Goal: Book appointment/travel/reservation

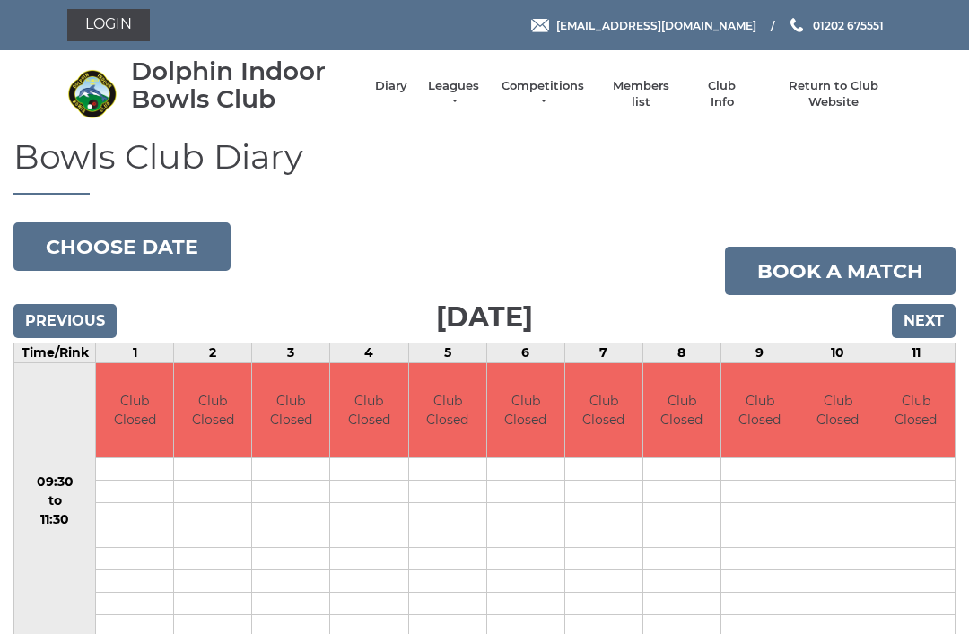
scroll to position [92, 0]
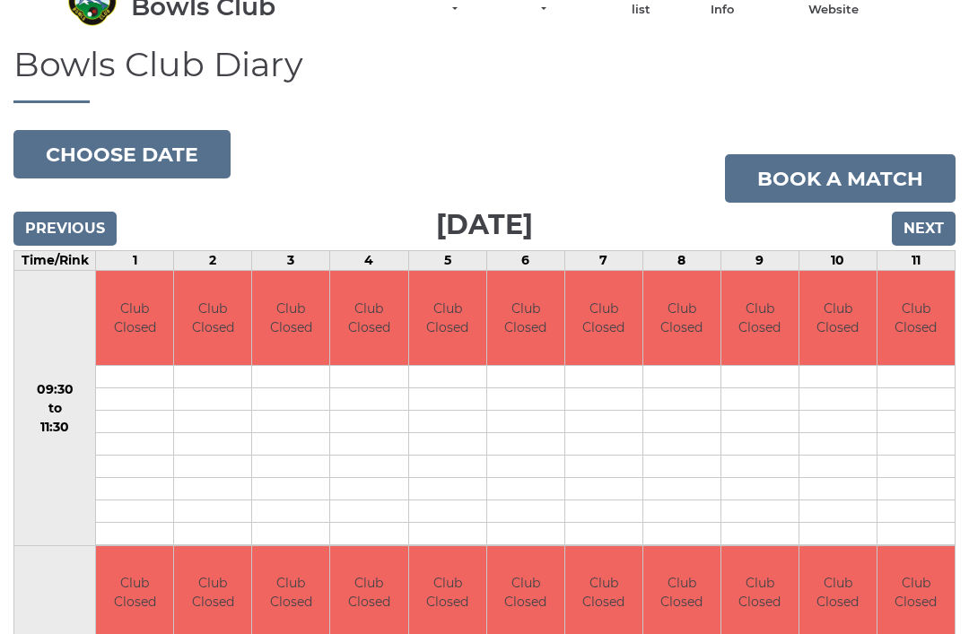
click at [936, 222] on input "Next" at bounding box center [924, 229] width 64 height 34
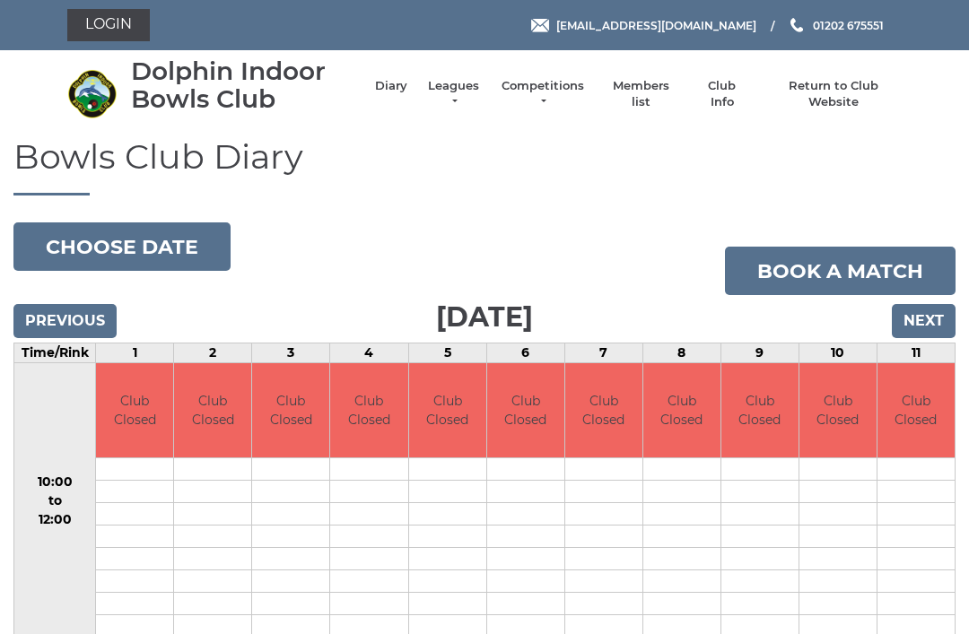
click at [936, 319] on input "Next" at bounding box center [924, 321] width 64 height 34
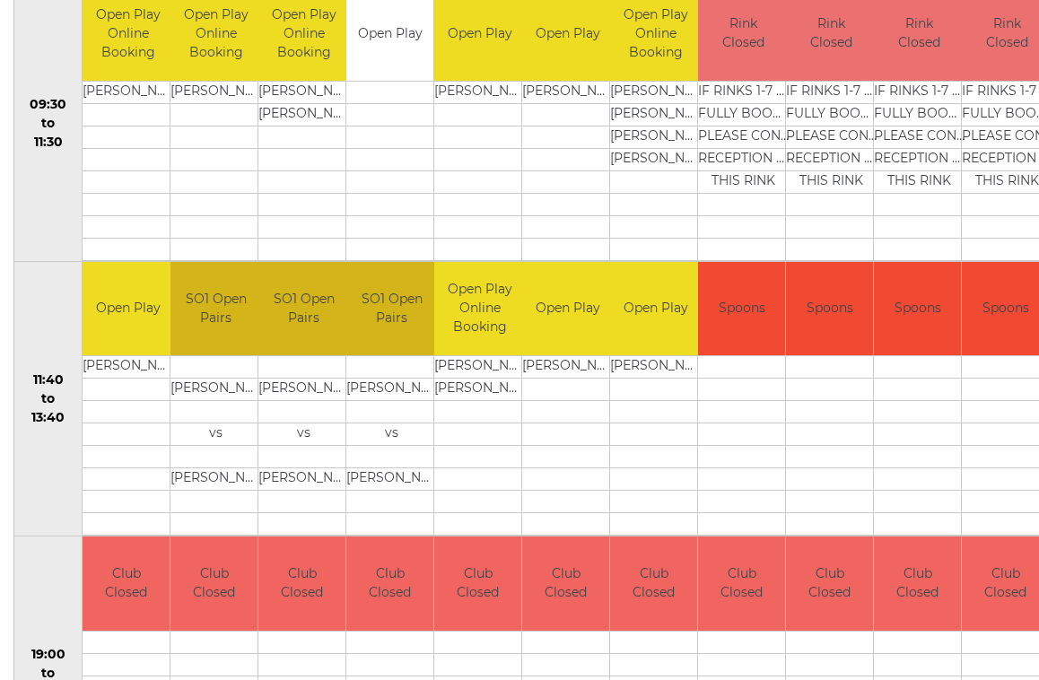
scroll to position [655, 0]
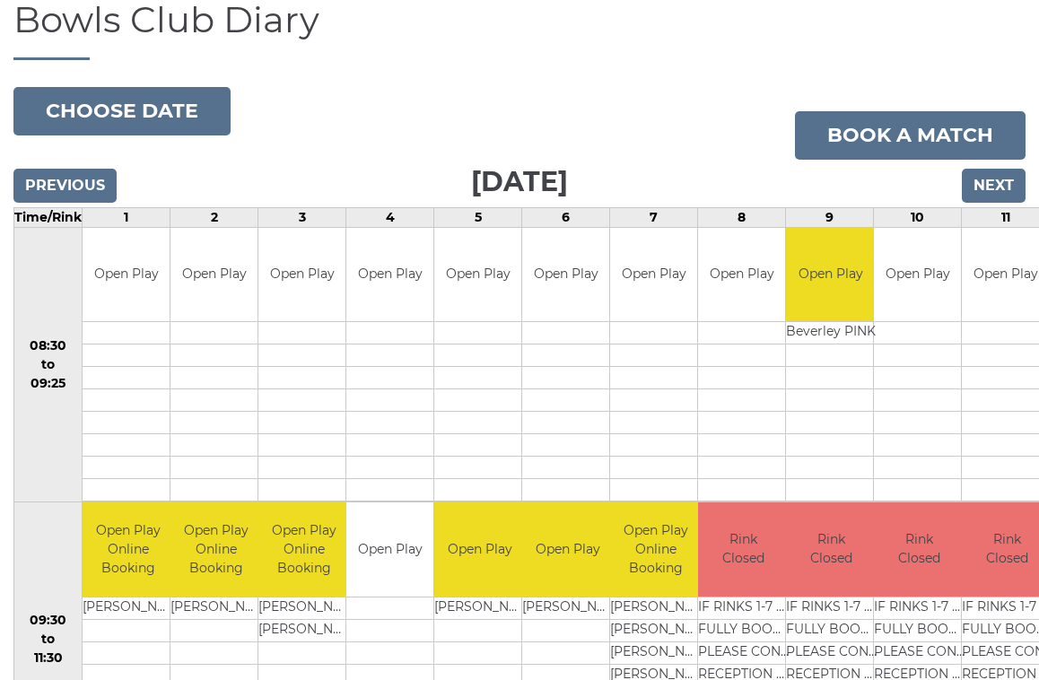
click at [1006, 181] on input "Next" at bounding box center [994, 186] width 64 height 34
